Goal: Information Seeking & Learning: Learn about a topic

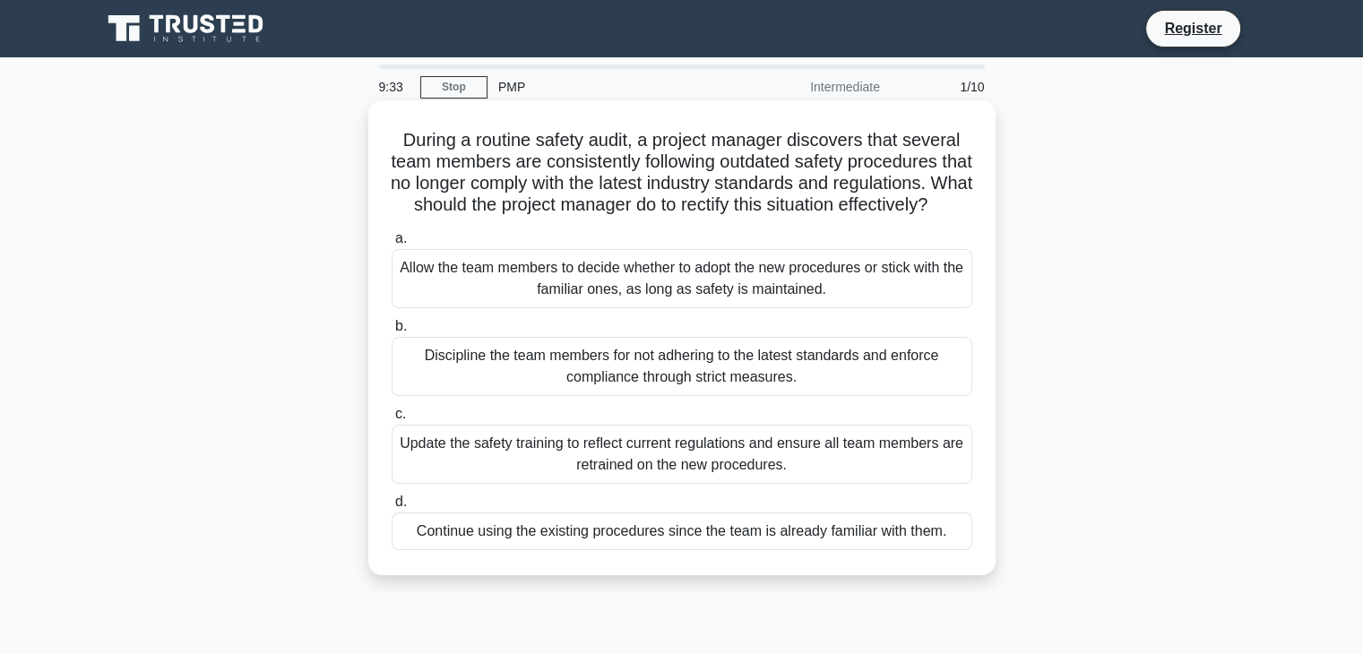
click at [689, 475] on div "Update the safety training to reflect current regulations and ensure all team m…" at bounding box center [682, 454] width 581 height 59
click at [392, 420] on input "c. Update the safety training to reflect current regulations and ensure all tea…" at bounding box center [392, 415] width 0 height 12
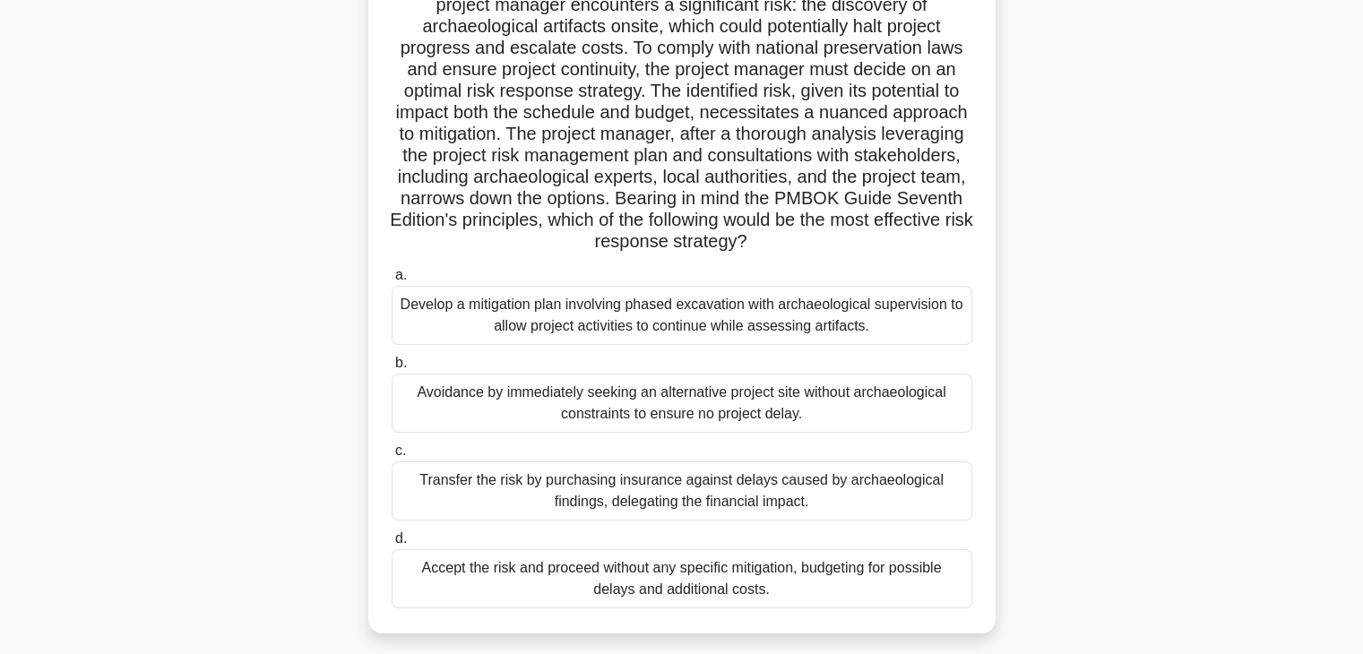
scroll to position [156, 0]
click at [724, 324] on div "Develop a mitigation plan involving phased excavation with archaeological super…" at bounding box center [682, 316] width 581 height 59
click at [392, 282] on input "a. Develop a mitigation plan involving phased excavation with archaeological su…" at bounding box center [392, 277] width 0 height 12
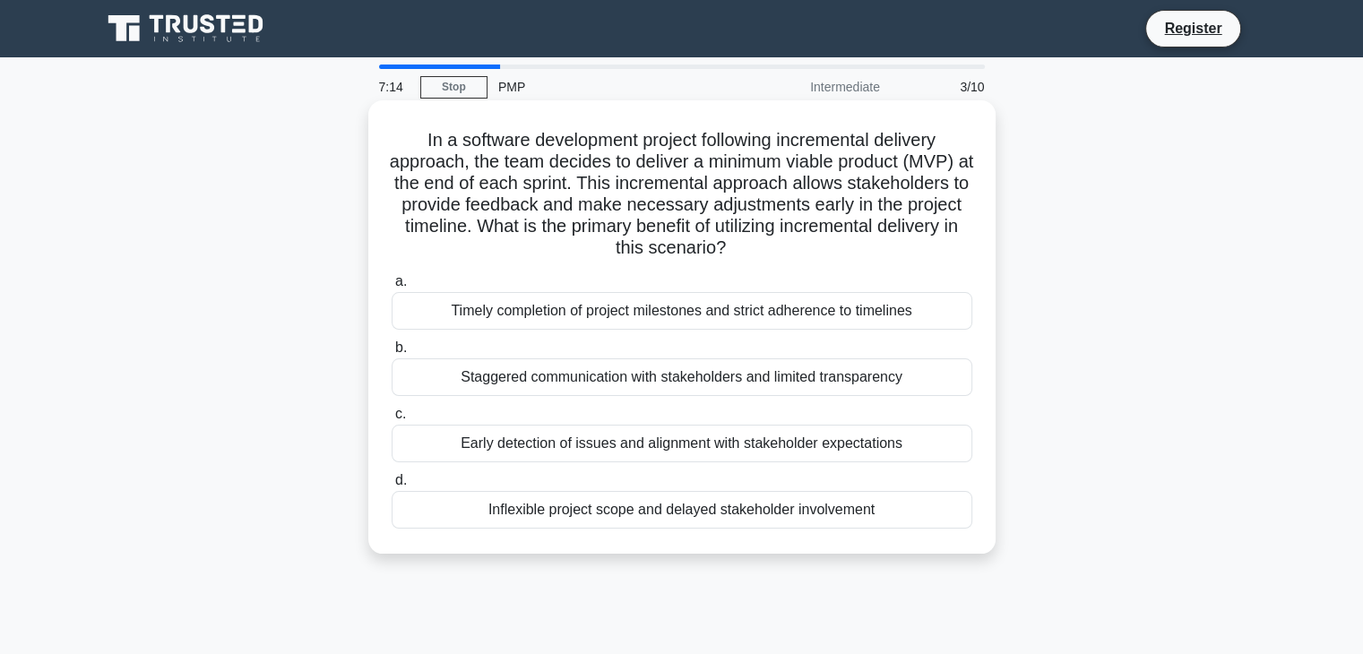
scroll to position [32, 0]
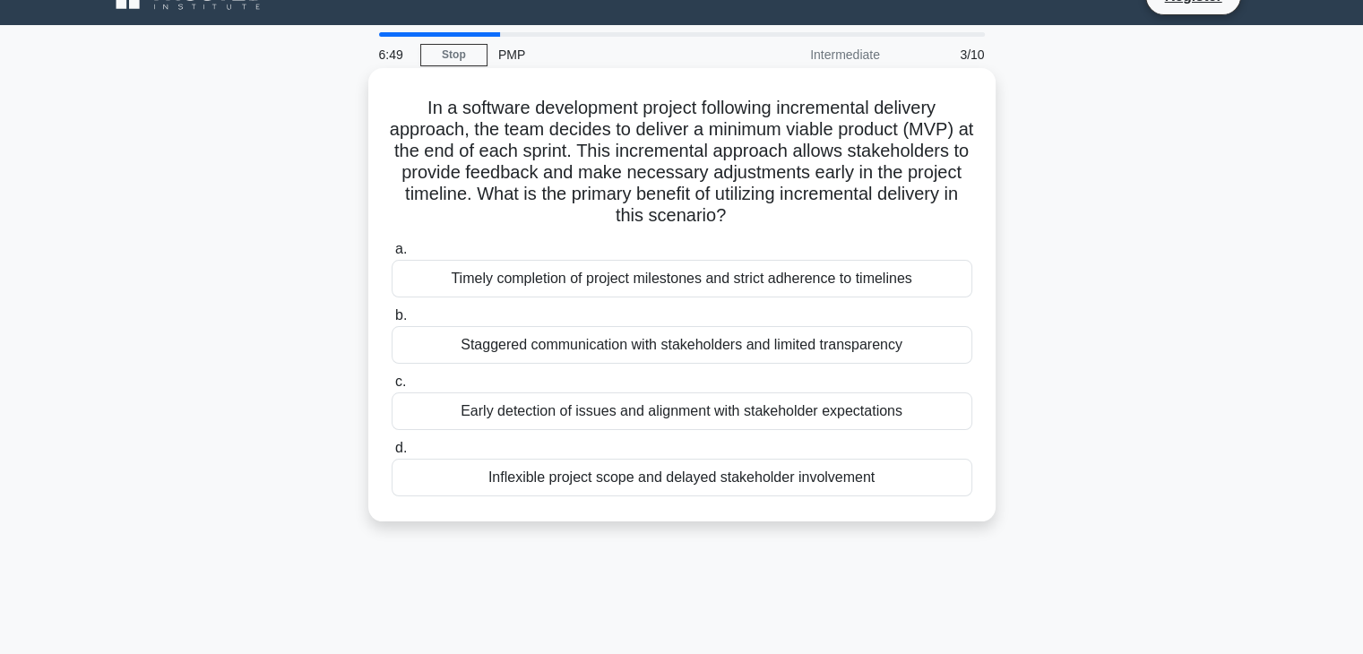
click at [660, 281] on div "Timely completion of project milestones and strict adherence to timelines" at bounding box center [682, 279] width 581 height 38
click at [392, 255] on input "a. Timely completion of project milestones and strict adherence to timelines" at bounding box center [392, 250] width 0 height 12
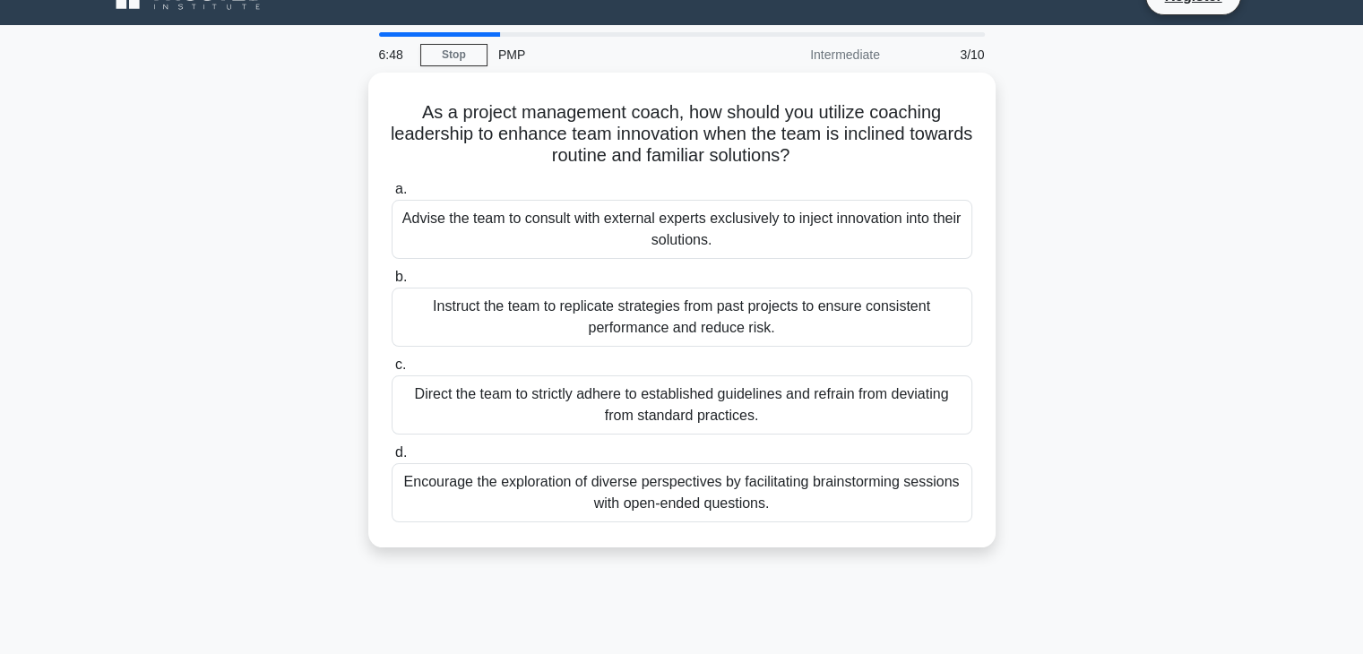
scroll to position [0, 0]
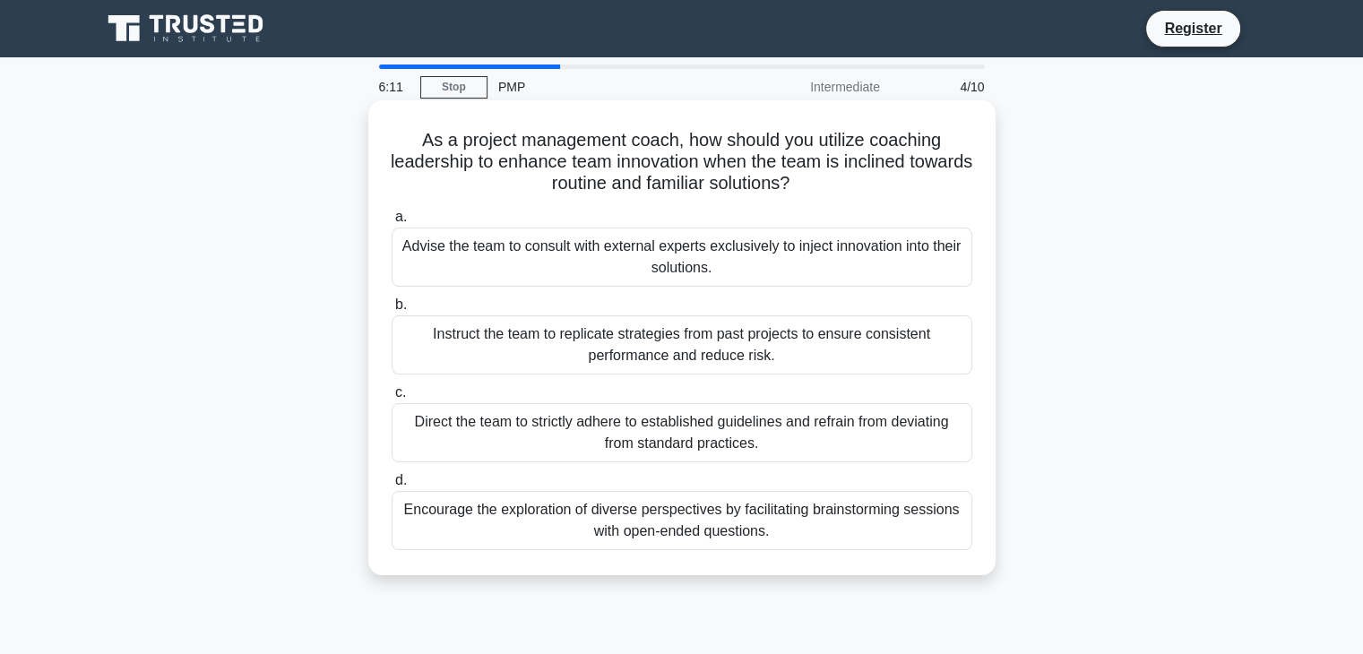
click at [674, 515] on div "Encourage the exploration of diverse perspectives by facilitating brainstorming…" at bounding box center [682, 520] width 581 height 59
click at [392, 487] on input "d. Encourage the exploration of diverse perspectives by facilitating brainstorm…" at bounding box center [392, 481] width 0 height 12
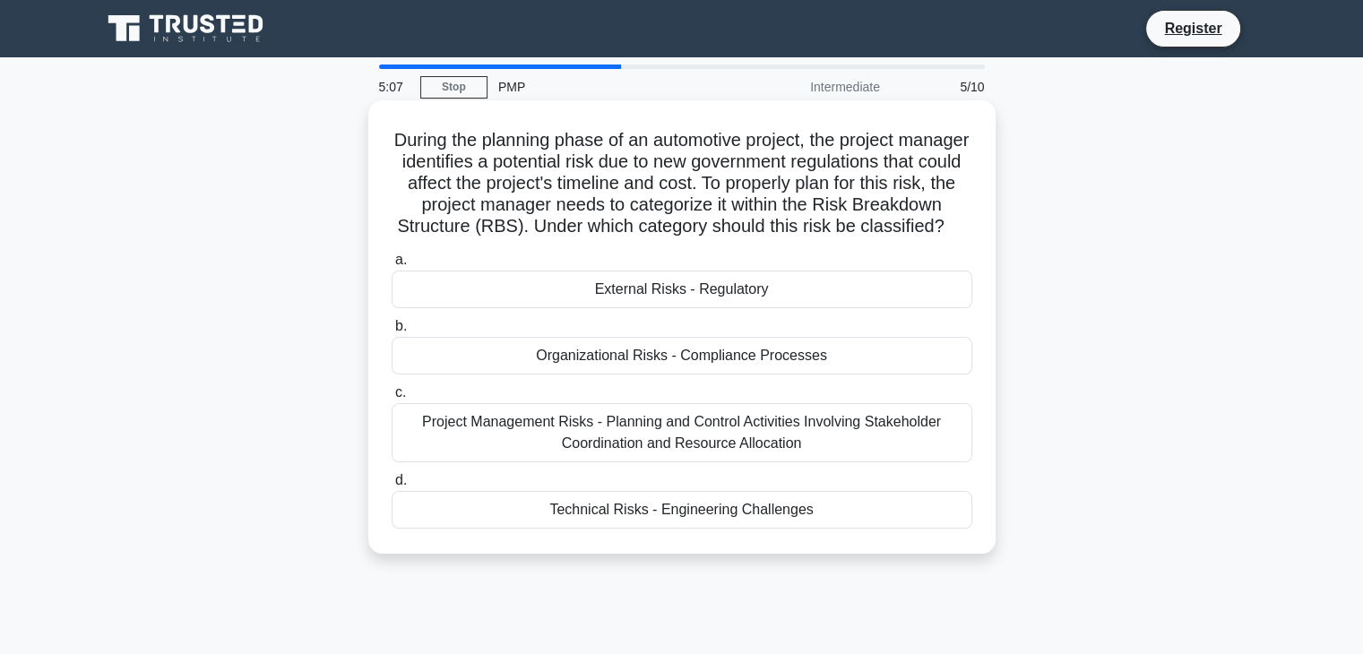
click at [717, 308] on div "External Risks - Regulatory" at bounding box center [682, 290] width 581 height 38
click at [392, 266] on input "a. External Risks - Regulatory" at bounding box center [392, 261] width 0 height 12
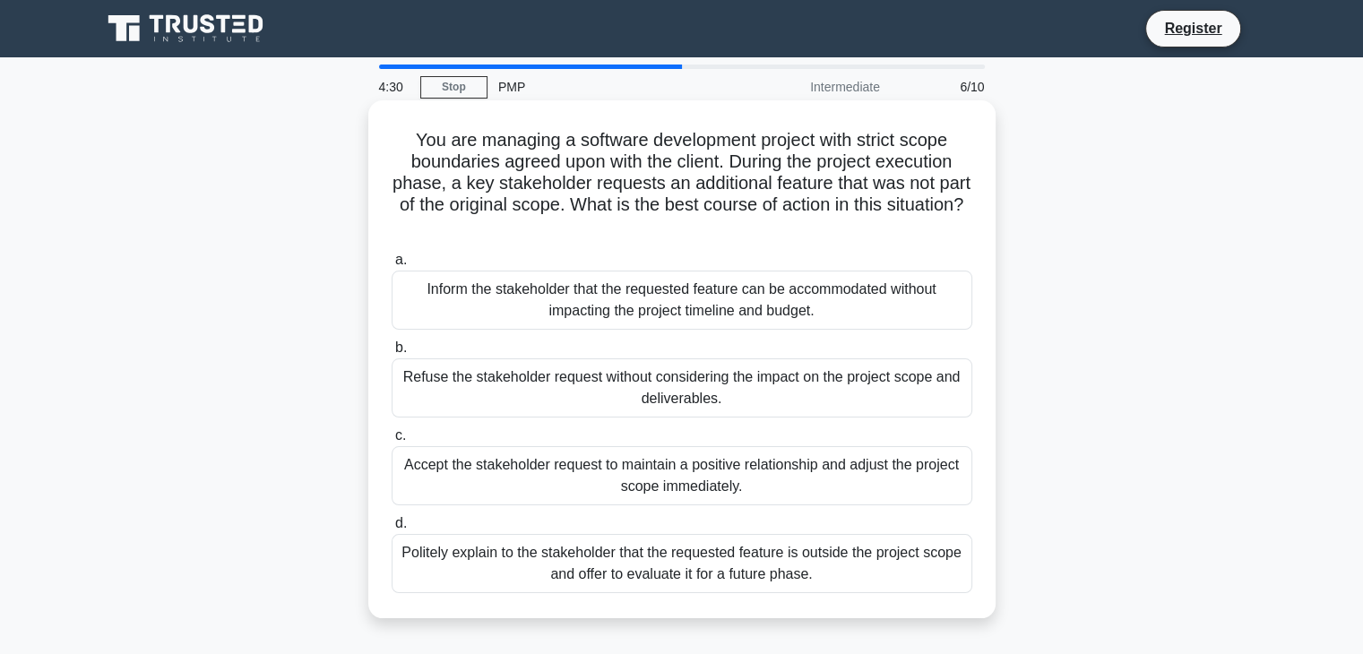
click at [700, 571] on div "Politely explain to the stakeholder that the requested feature is outside the p…" at bounding box center [682, 563] width 581 height 59
click at [392, 530] on input "d. Politely explain to the stakeholder that the requested feature is outside th…" at bounding box center [392, 524] width 0 height 12
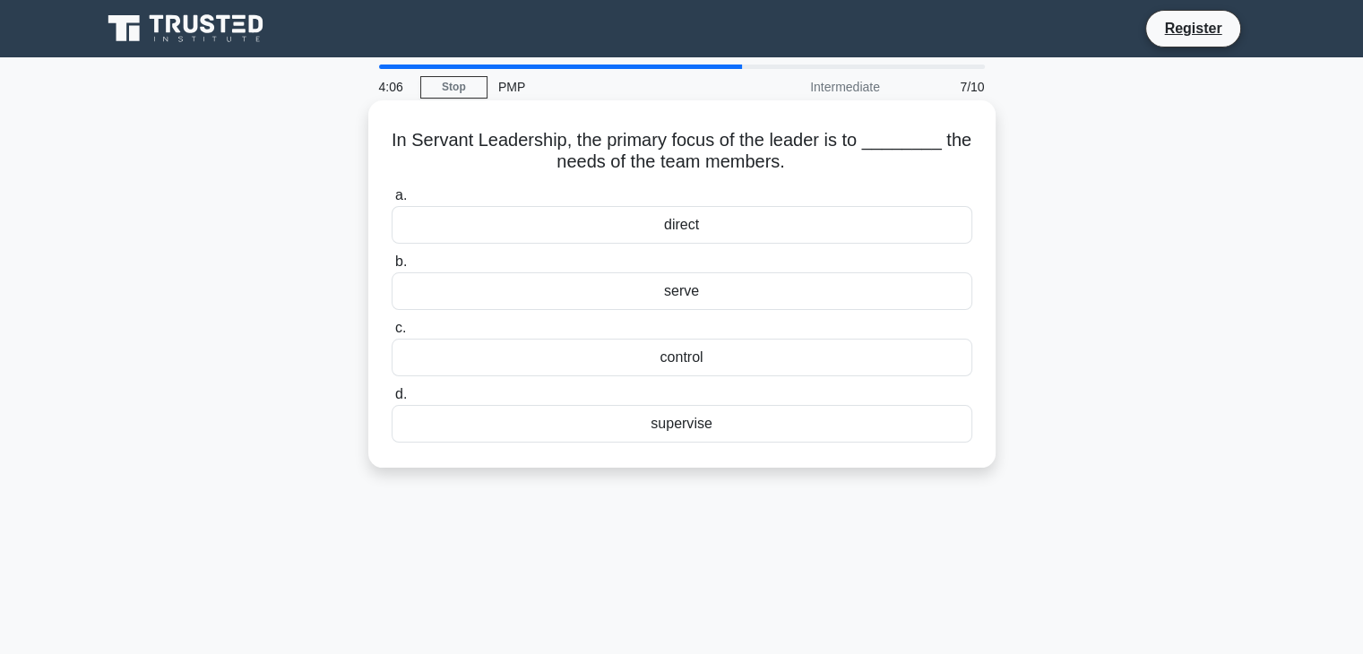
click at [735, 288] on div "serve" at bounding box center [682, 291] width 581 height 38
click at [392, 268] on input "b. serve" at bounding box center [392, 262] width 0 height 12
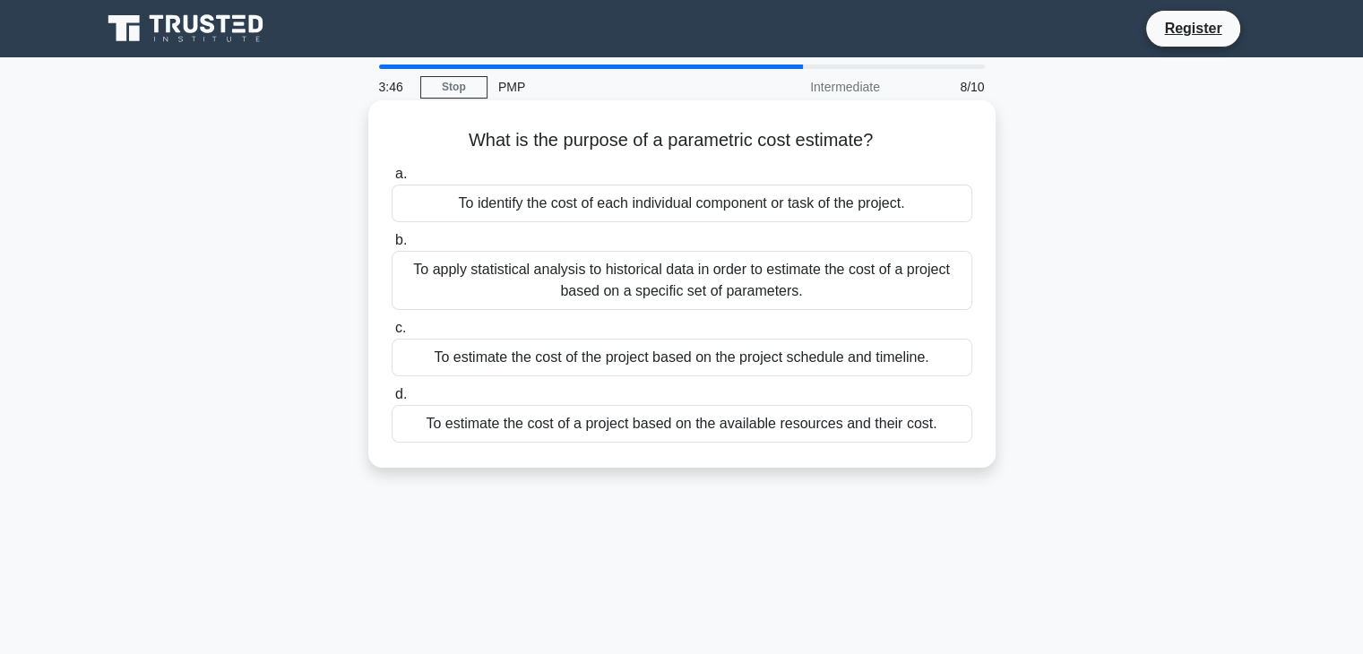
click at [722, 298] on div "To apply statistical analysis to historical data in order to estimate the cost …" at bounding box center [682, 280] width 581 height 59
click at [392, 246] on input "b. To apply statistical analysis to historical data in order to estimate the co…" at bounding box center [392, 241] width 0 height 12
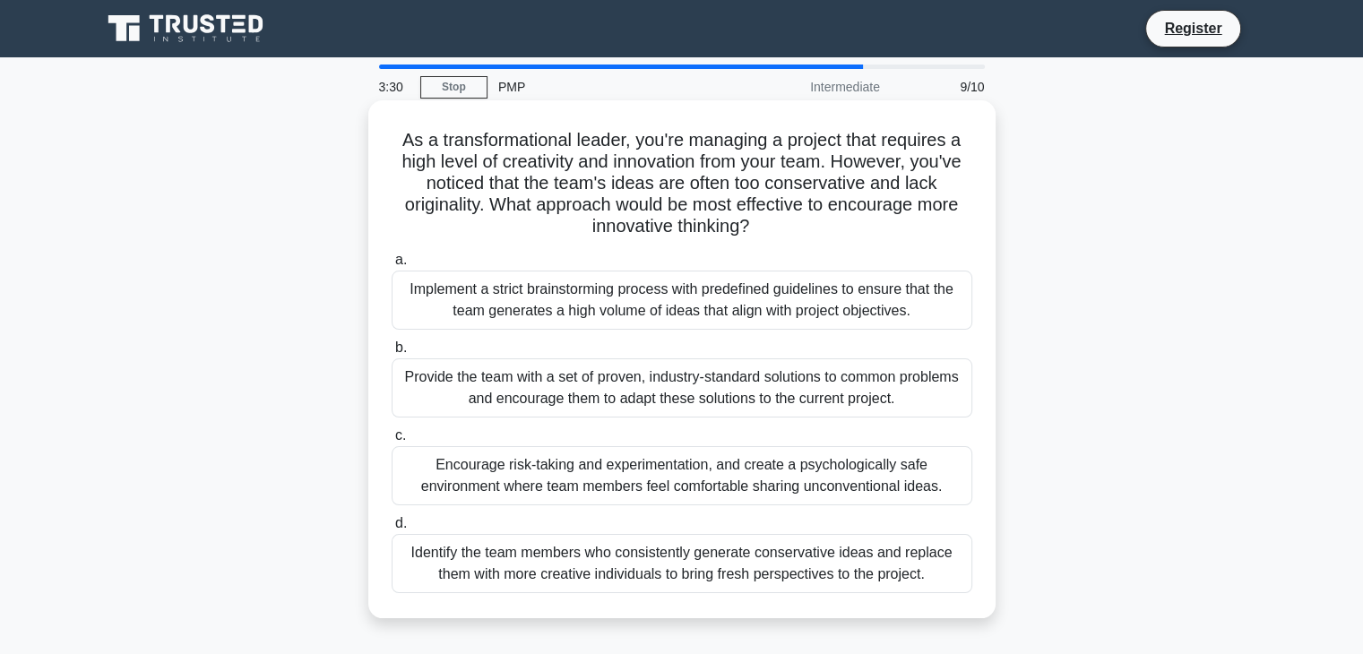
scroll to position [47, 0]
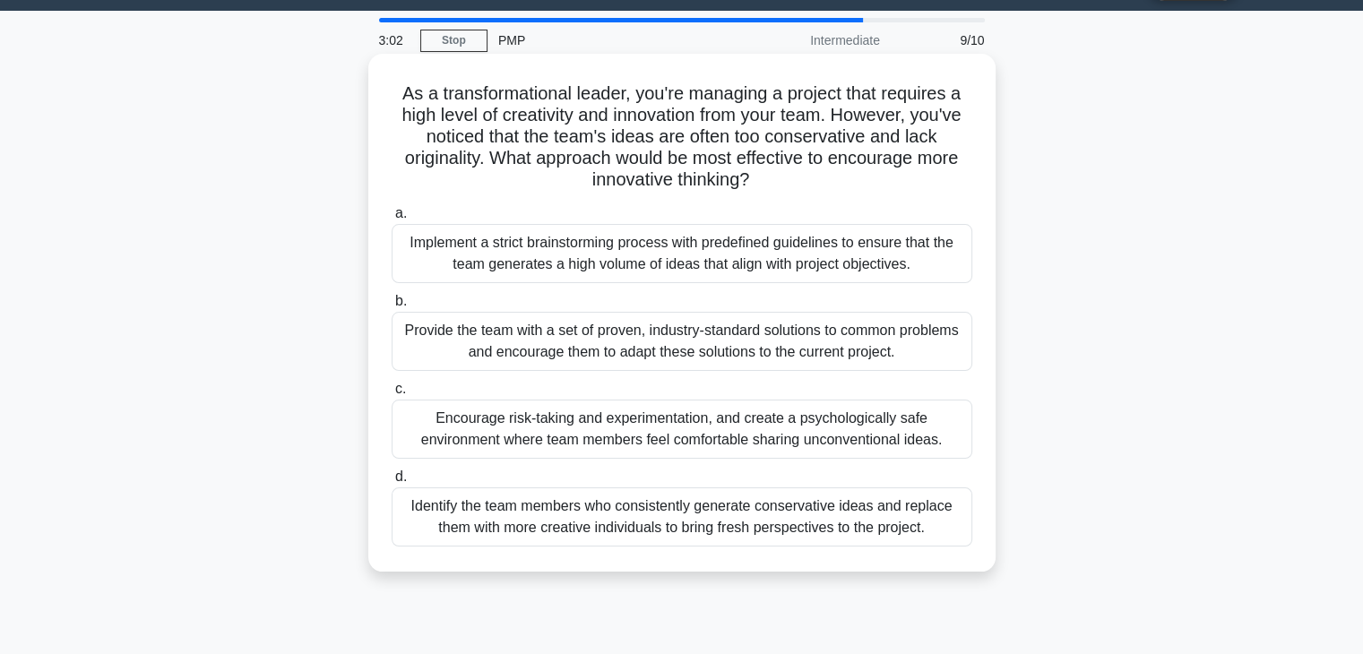
click at [635, 424] on div "Encourage risk-taking and experimentation, and create a psychologically safe en…" at bounding box center [682, 429] width 581 height 59
click at [392, 395] on input "c. Encourage risk-taking and experimentation, and create a psychologically safe…" at bounding box center [392, 390] width 0 height 12
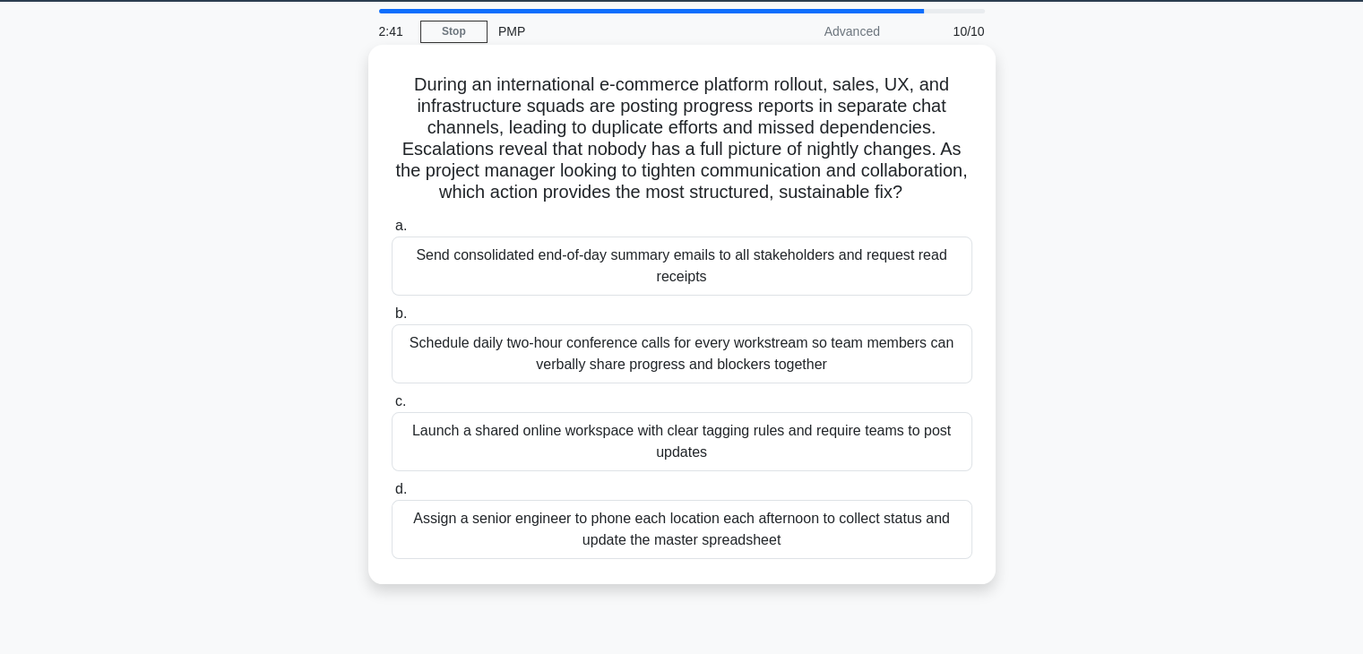
scroll to position [57, 0]
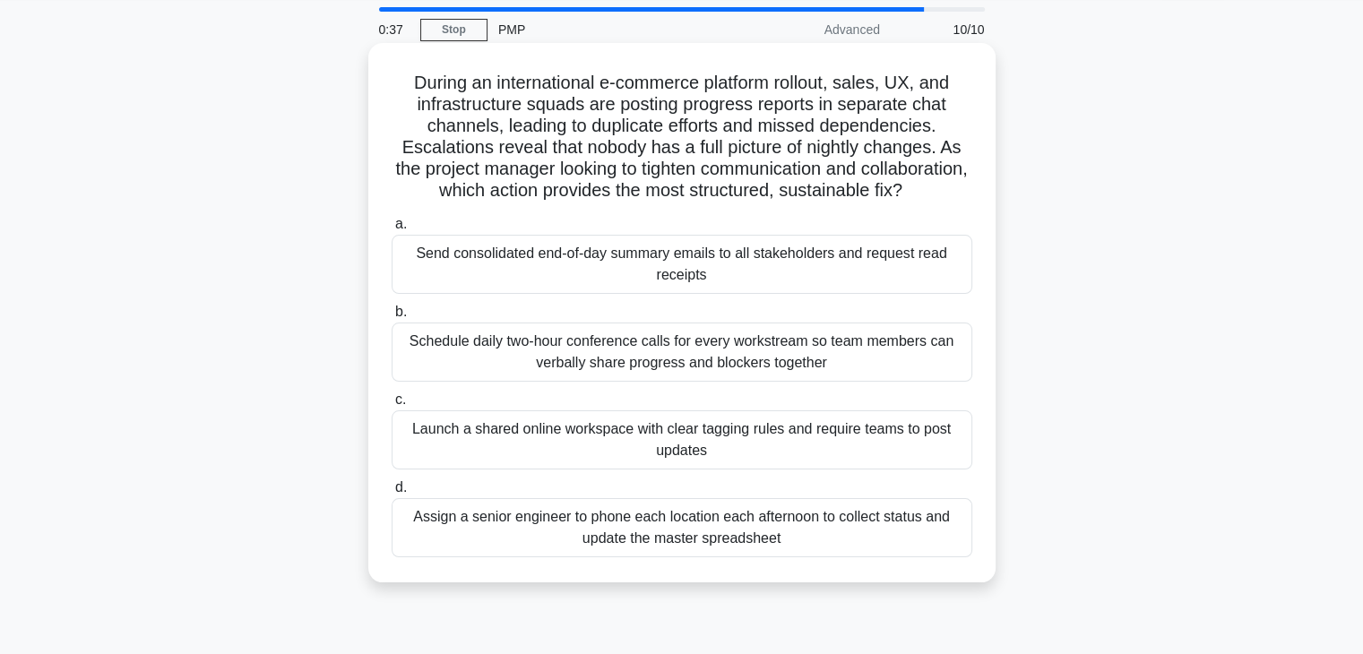
click at [592, 460] on div "Launch a shared online workspace with clear tagging rules and require teams to …" at bounding box center [682, 440] width 581 height 59
click at [392, 406] on input "c. Launch a shared online workspace with clear tagging rules and require teams …" at bounding box center [392, 400] width 0 height 12
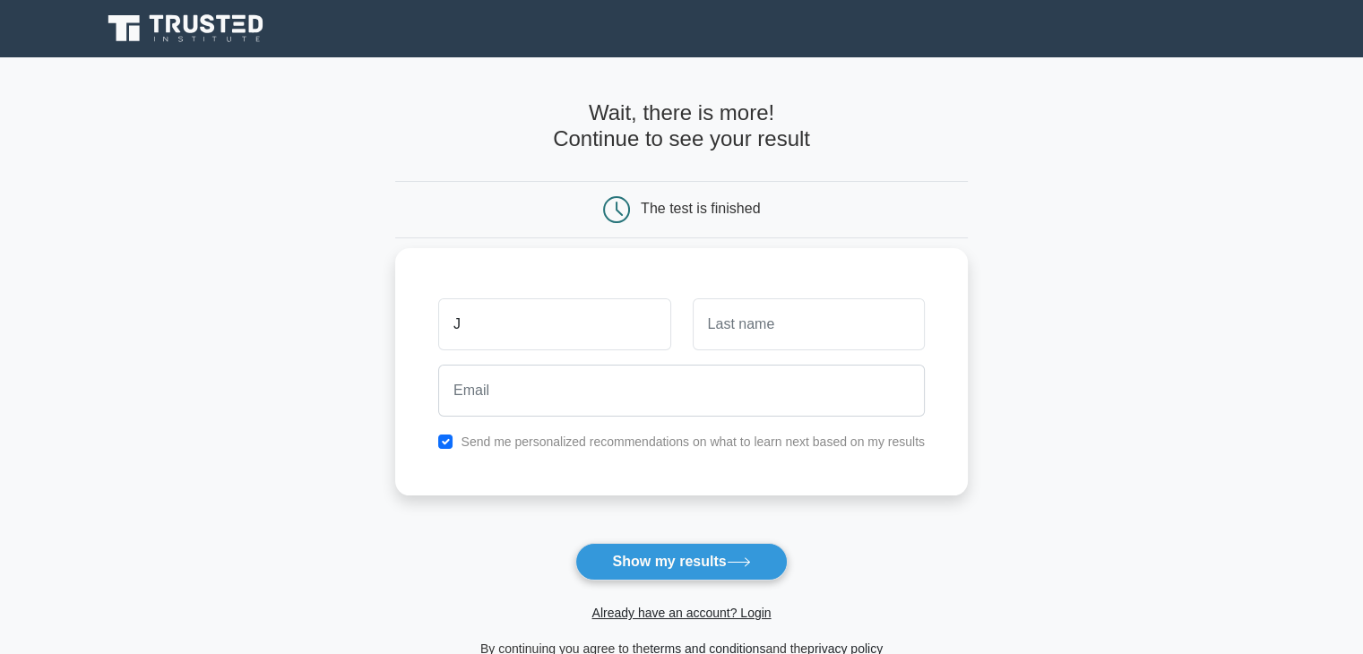
type input "J"
click at [732, 323] on input "text" at bounding box center [809, 324] width 232 height 52
type input "A"
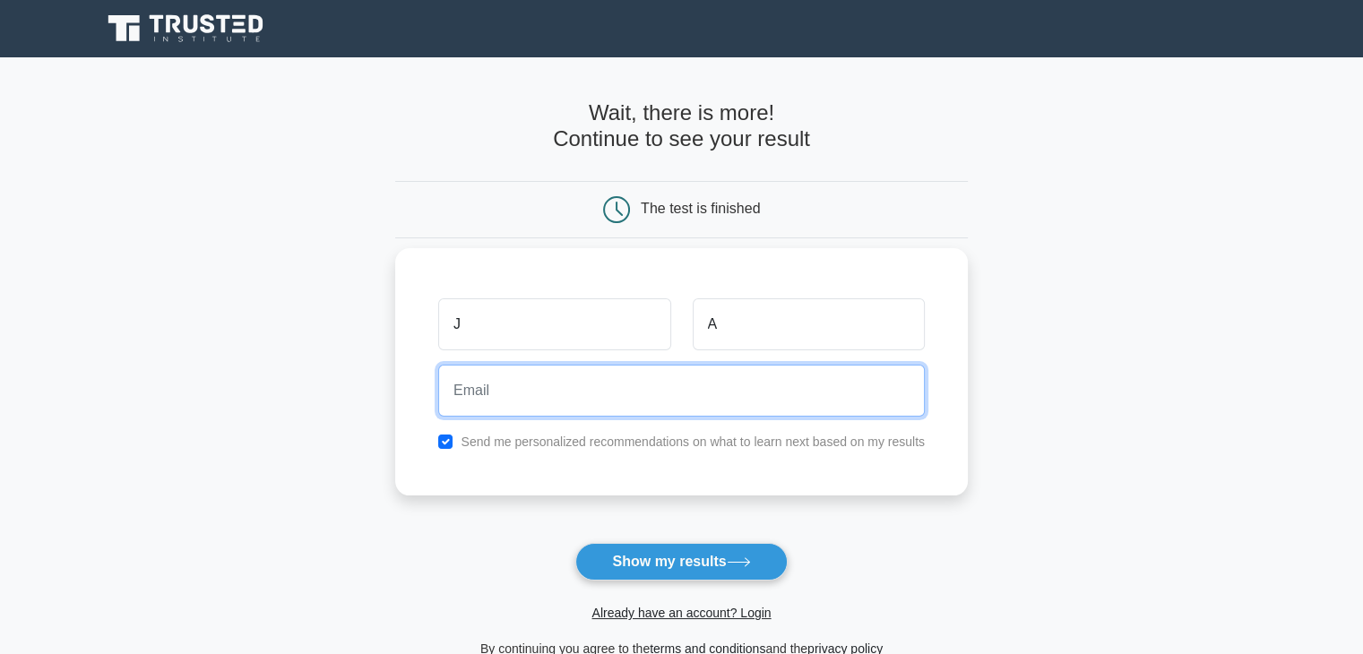
click at [678, 393] on input "email" at bounding box center [681, 391] width 487 height 52
type input "janjooooona@gmail.com"
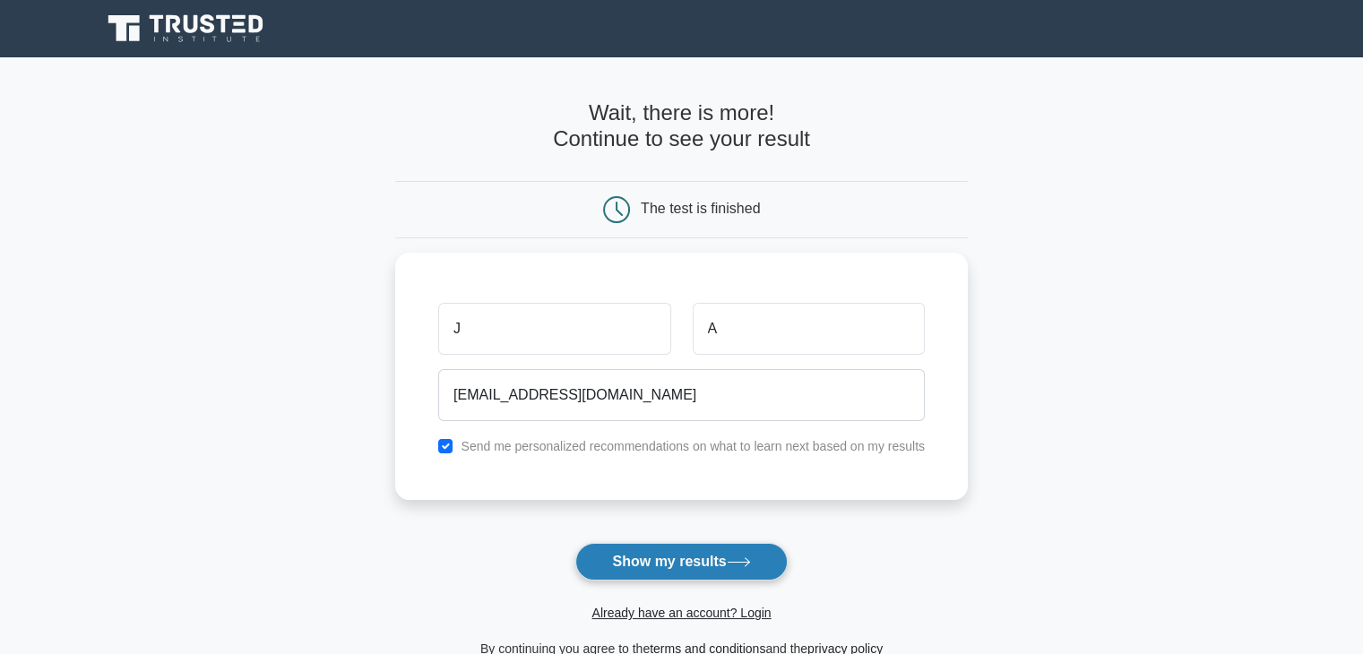
click at [660, 566] on button "Show my results" at bounding box center [681, 562] width 212 height 38
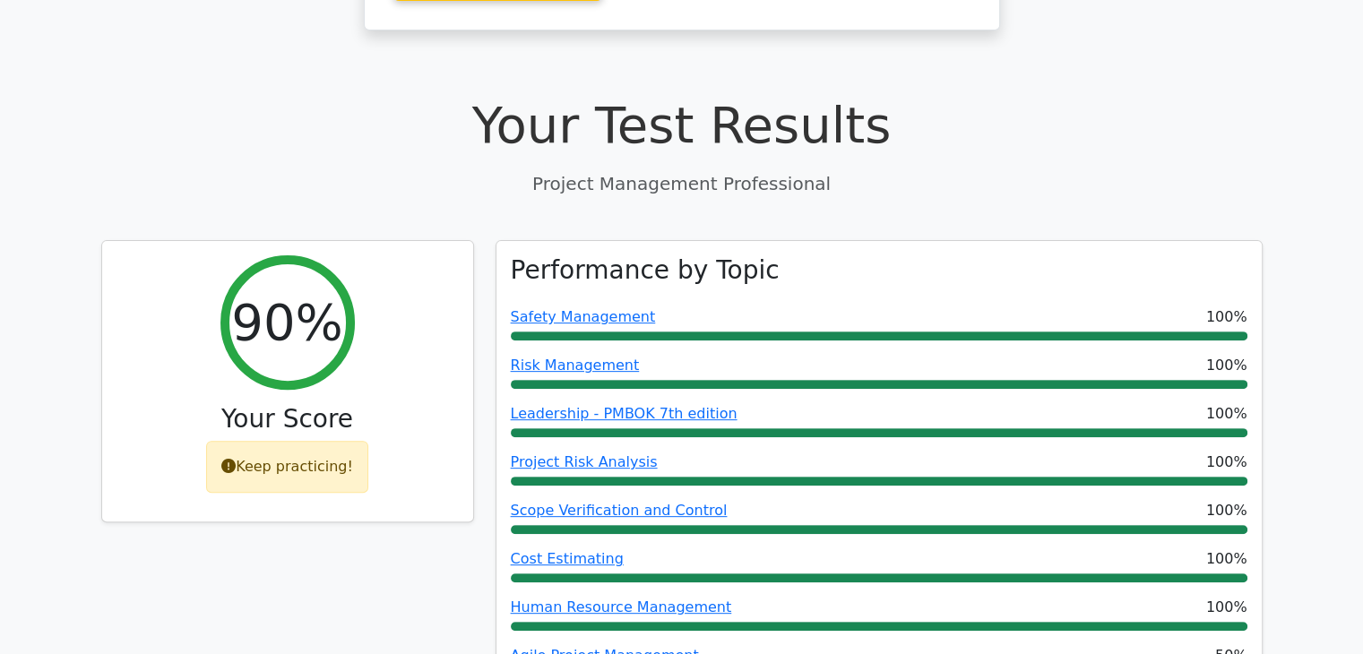
scroll to position [690, 0]
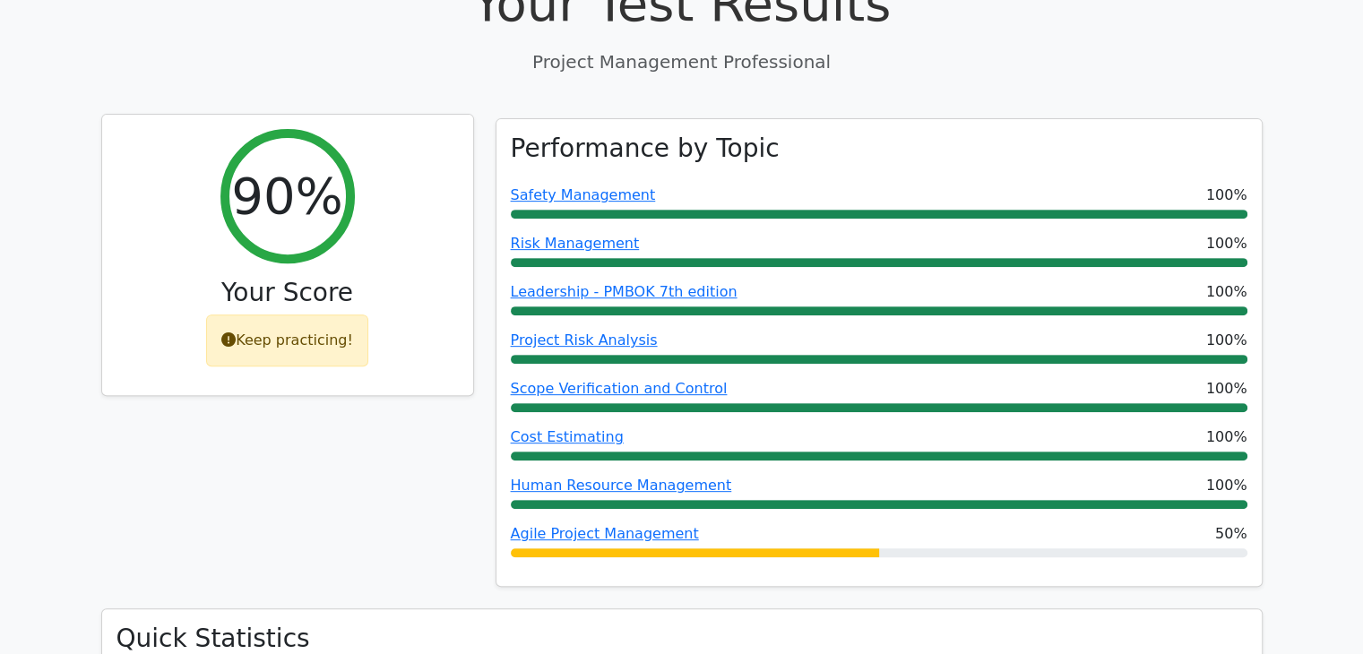
drag, startPoint x: 229, startPoint y: 207, endPoint x: 364, endPoint y: 248, distance: 140.6
click at [364, 248] on div "90% Your Score Keep practicing!" at bounding box center [287, 255] width 371 height 281
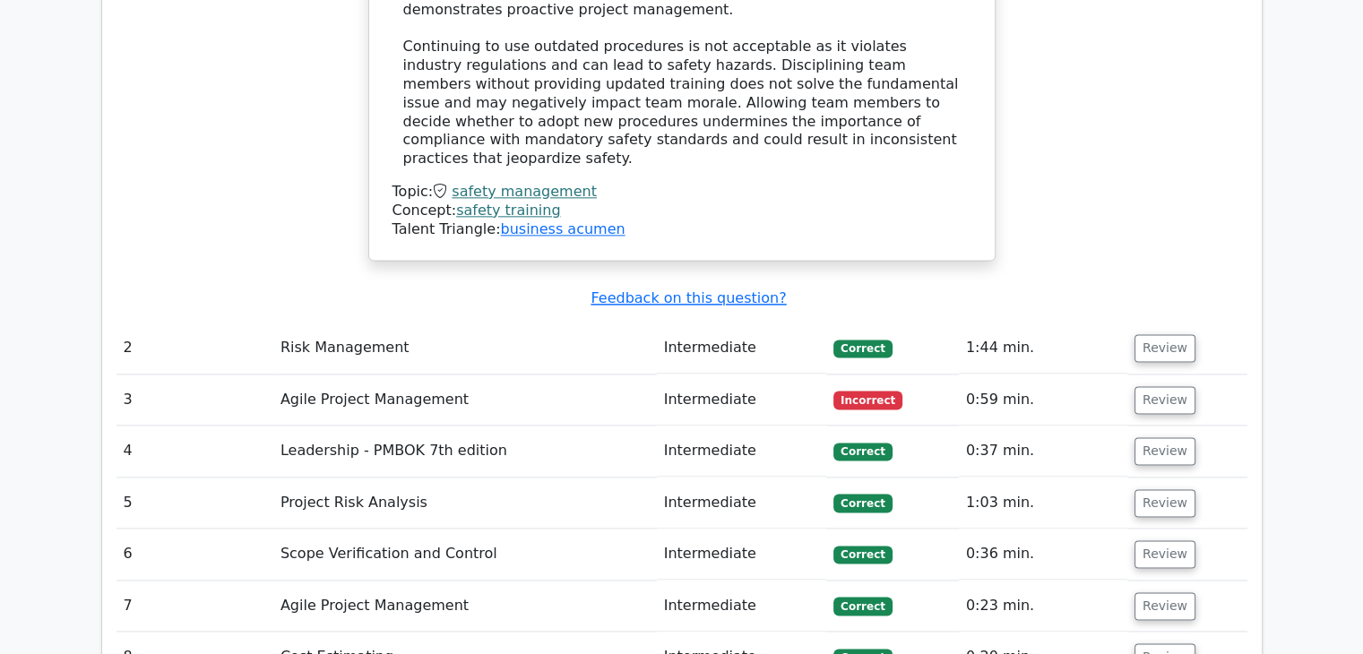
scroll to position [2321, 0]
click at [1149, 335] on button "Review" at bounding box center [1165, 349] width 61 height 28
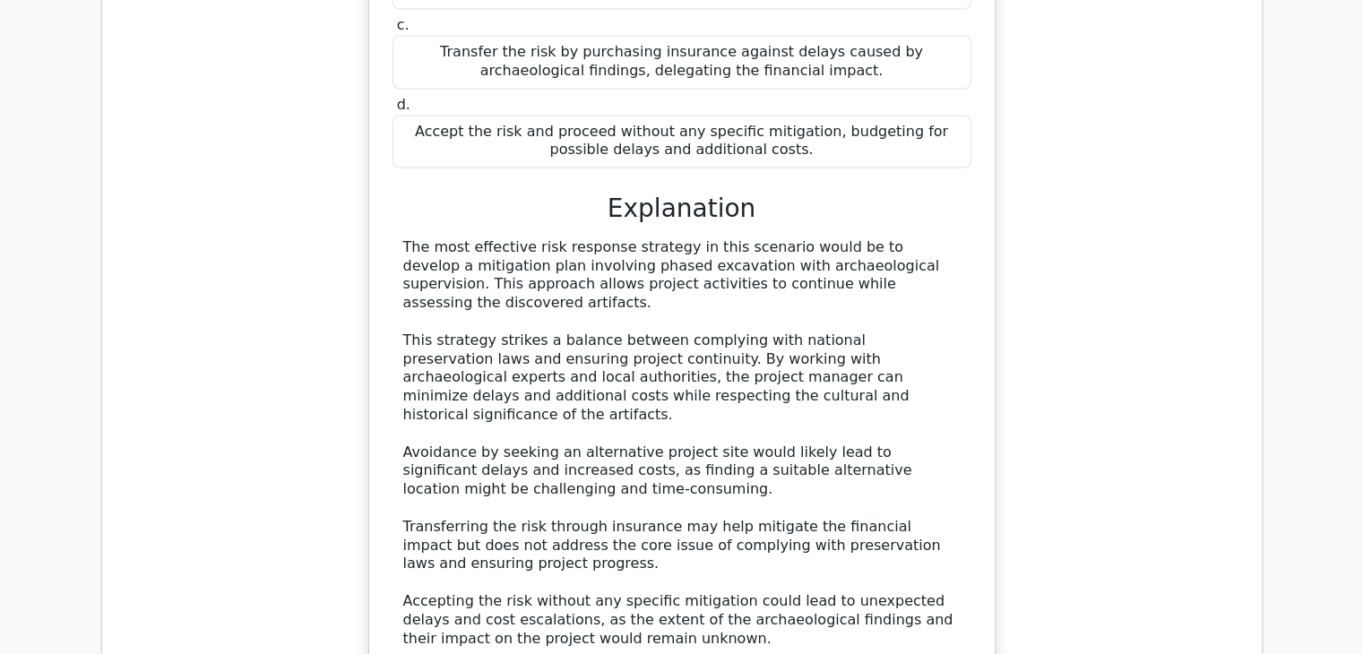
scroll to position [3196, 0]
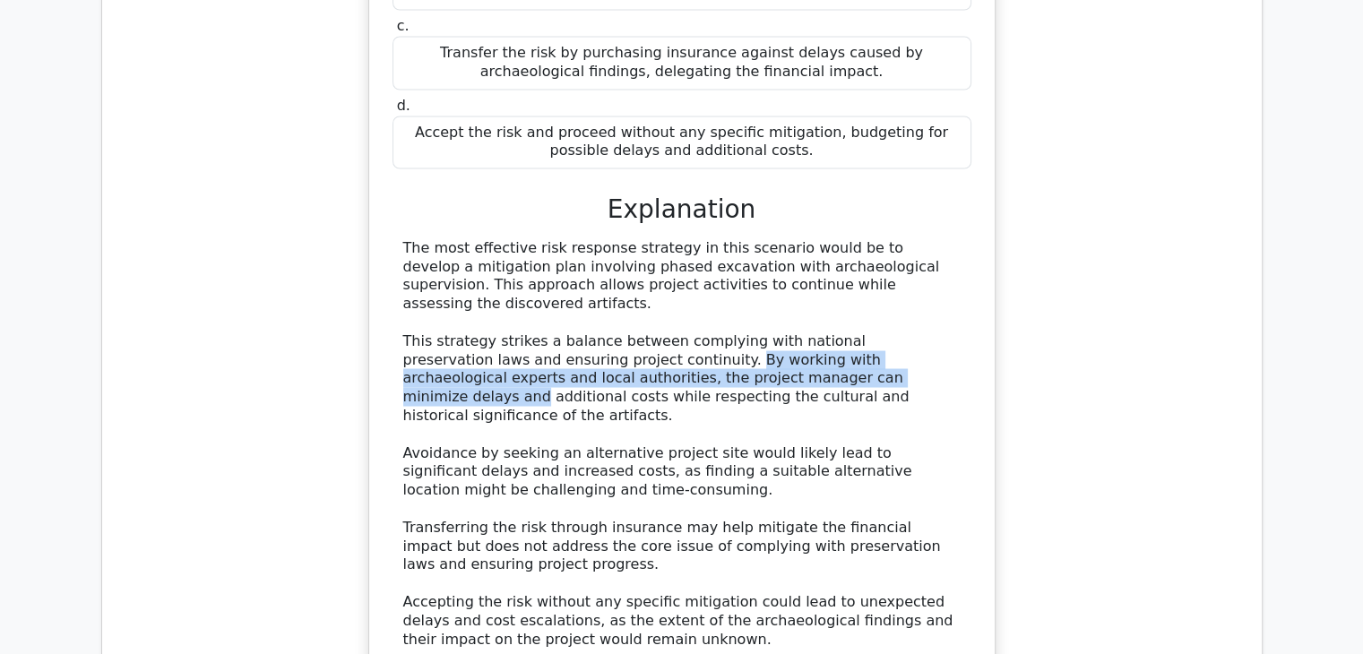
drag, startPoint x: 580, startPoint y: 151, endPoint x: 765, endPoint y: 175, distance: 186.2
click at [765, 238] on div "The most effective risk response strategy in this scenario would be to develop …" at bounding box center [682, 443] width 558 height 411
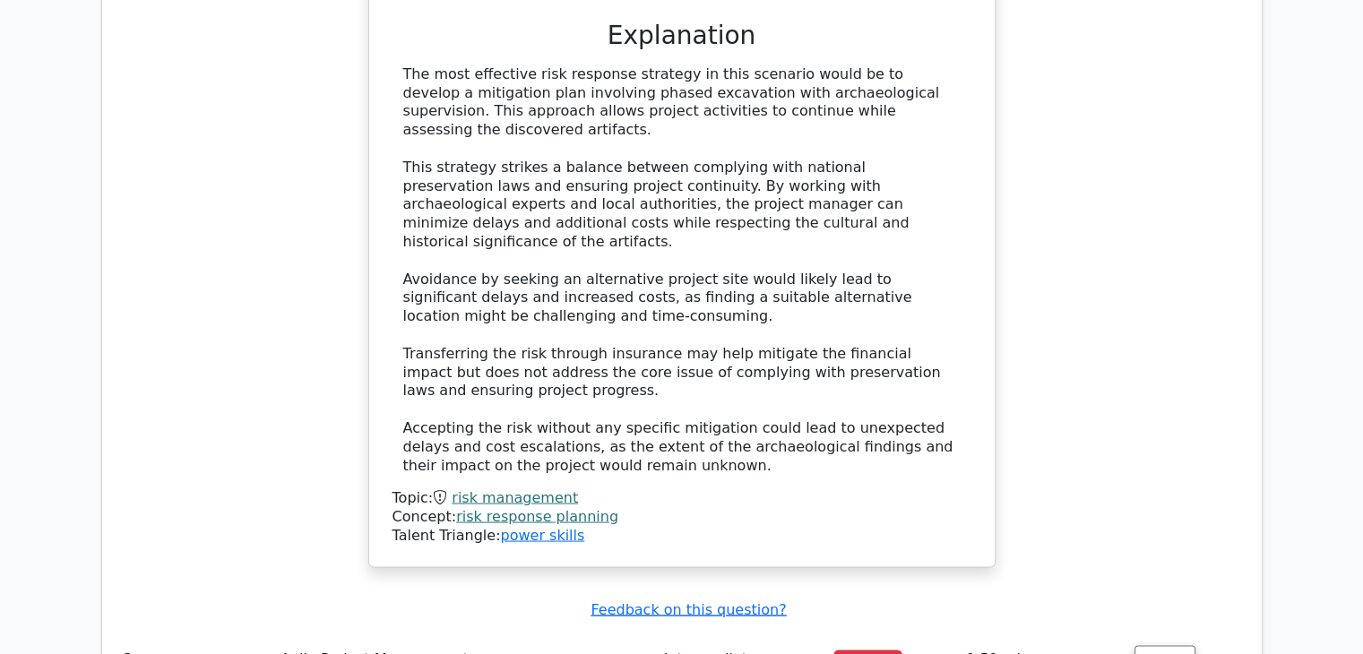
scroll to position [3387, 0]
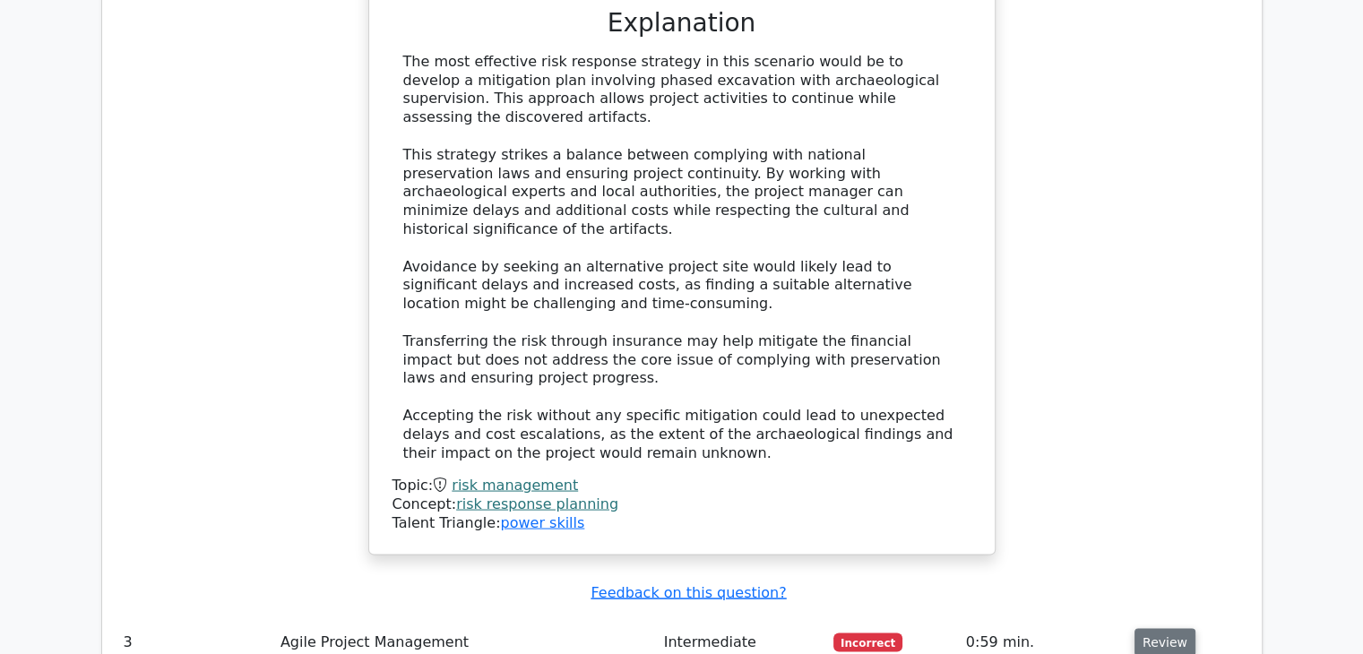
click at [1142, 628] on button "Review" at bounding box center [1165, 642] width 61 height 28
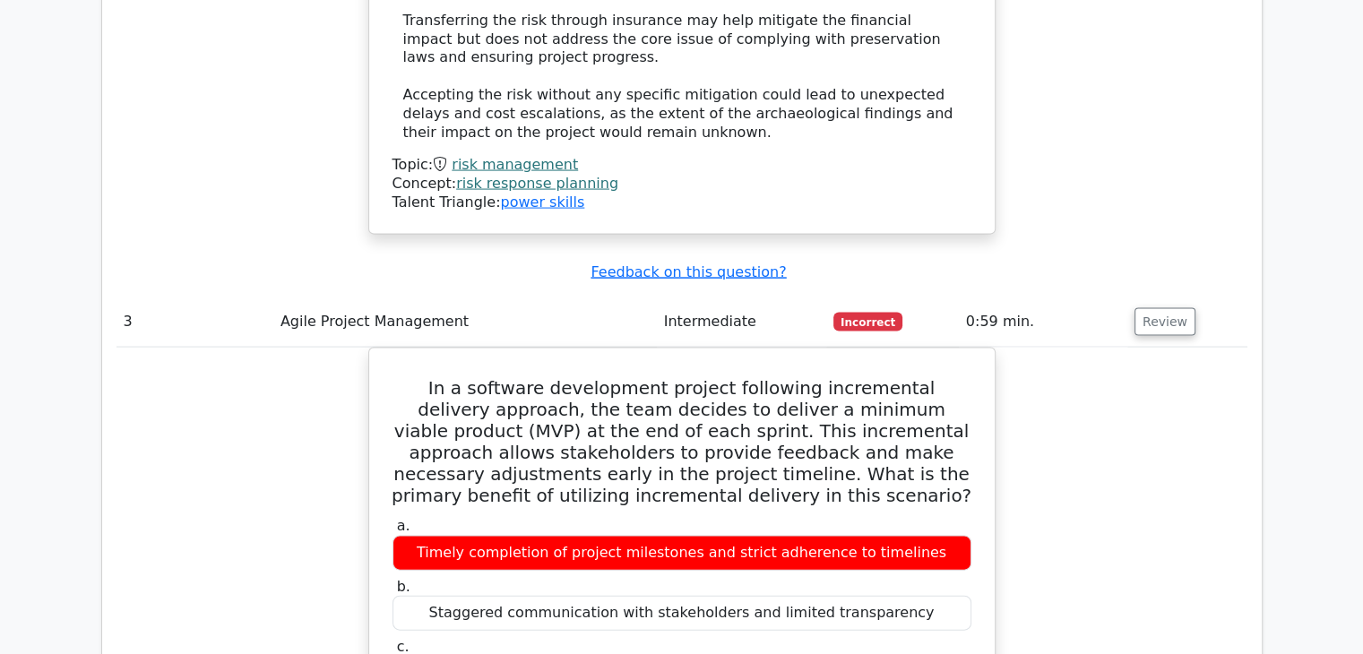
scroll to position [3749, 0]
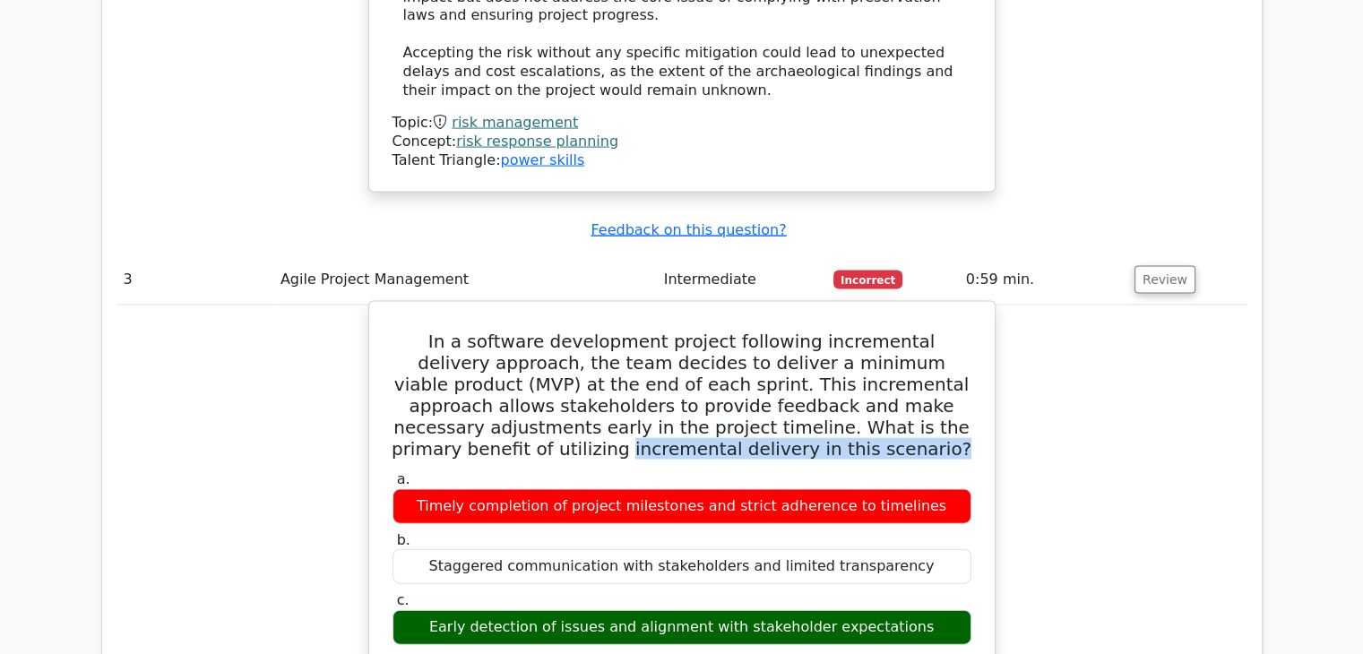
drag, startPoint x: 532, startPoint y: 223, endPoint x: 832, endPoint y: 229, distance: 300.3
click at [832, 331] on h5 "In a software development project following incremental delivery approach, the …" at bounding box center [682, 395] width 583 height 129
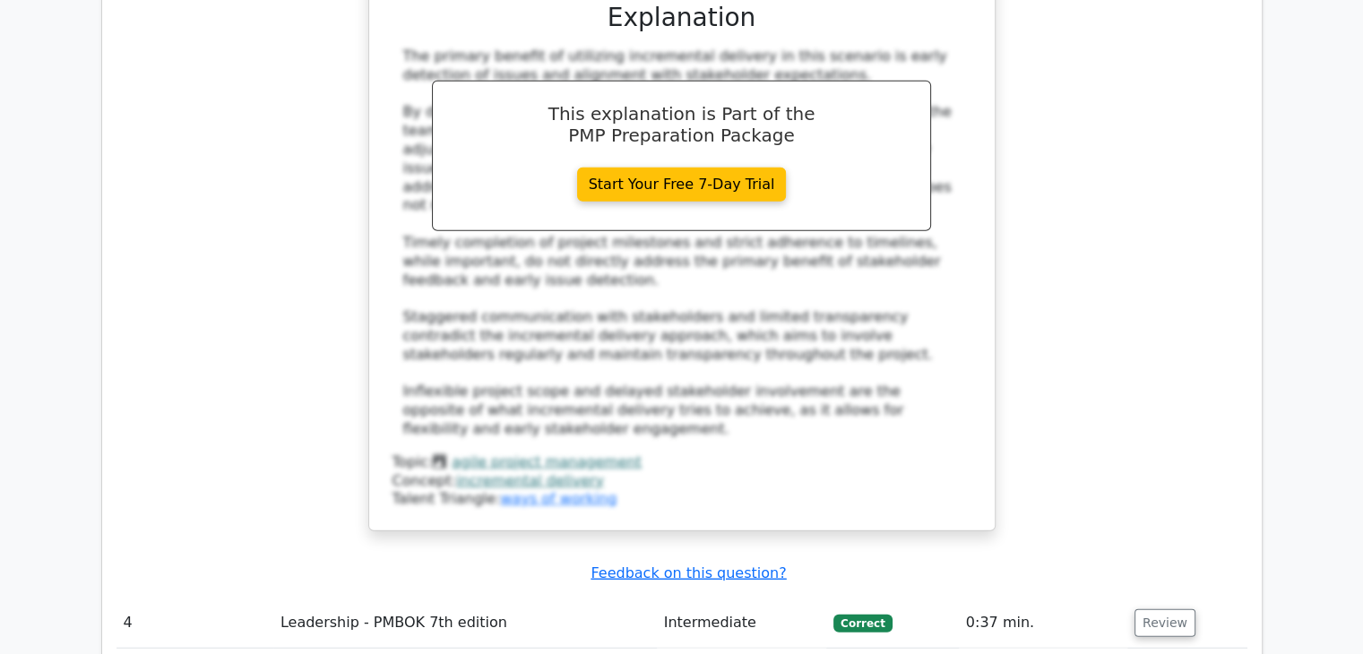
scroll to position [4513, 0]
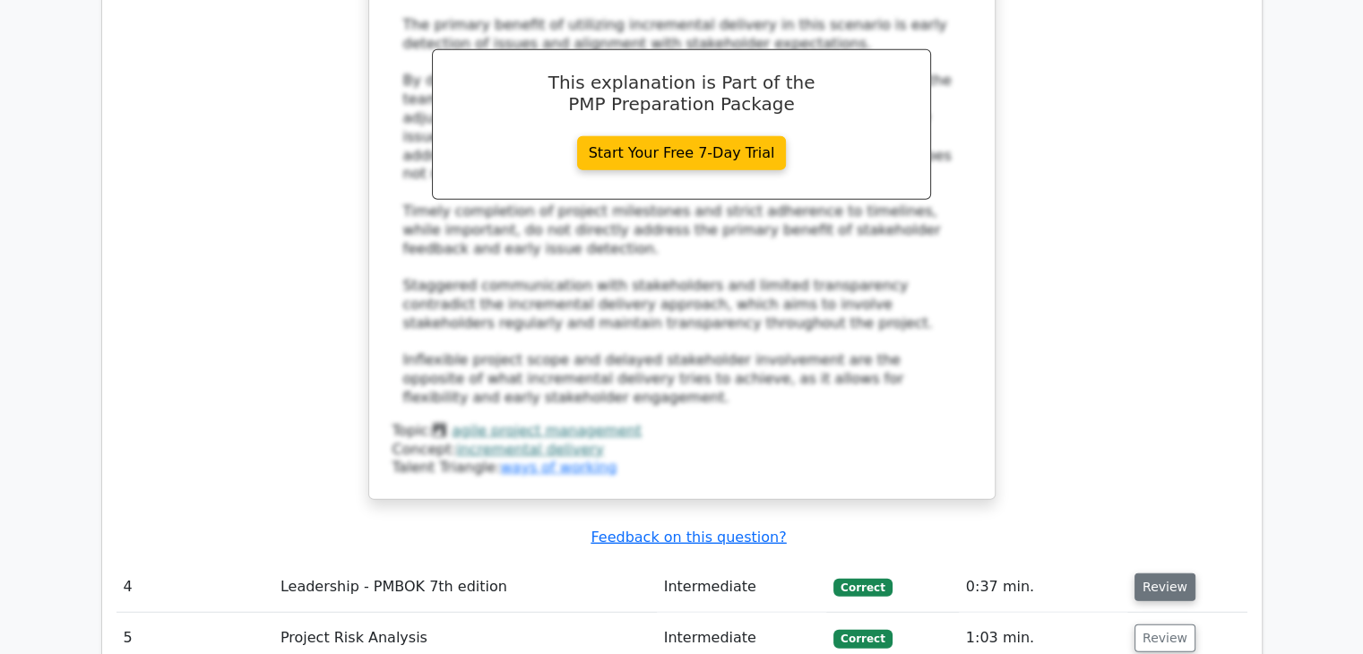
click at [1162, 574] on button "Review" at bounding box center [1165, 588] width 61 height 28
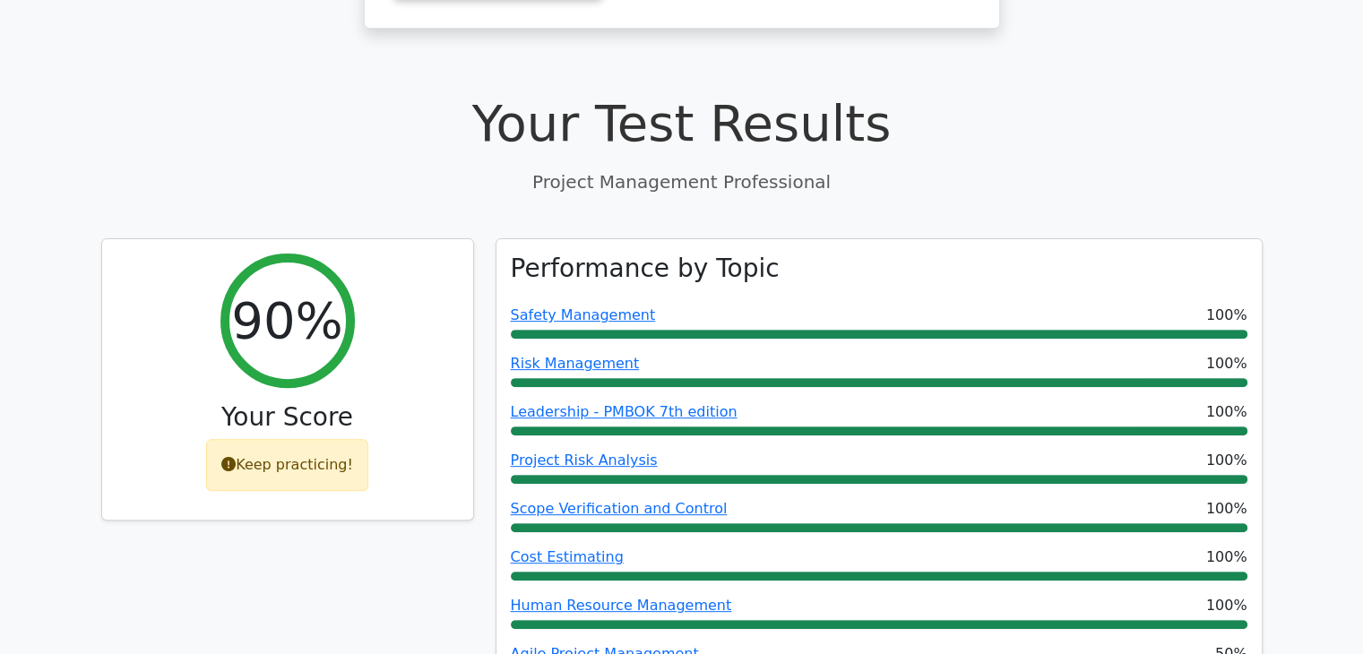
scroll to position [0, 0]
